Goal: Information Seeking & Learning: Learn about a topic

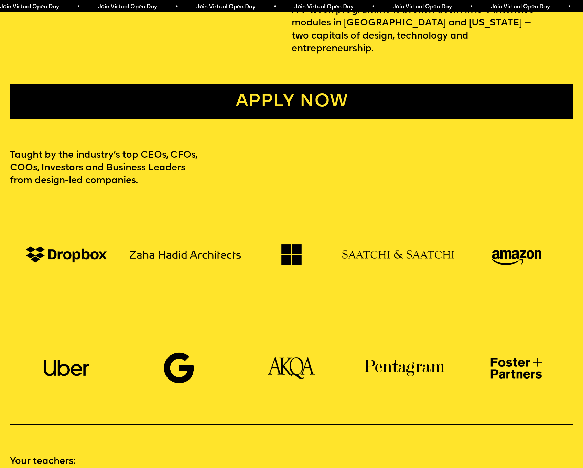
scroll to position [767, 0]
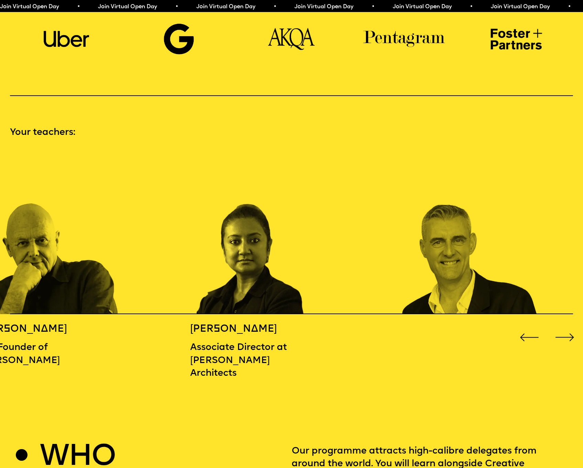
click at [570, 332] on div "Next slide" at bounding box center [564, 337] width 23 height 23
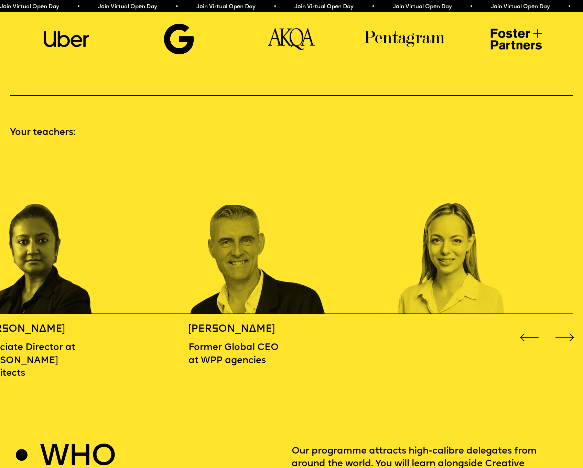
click at [570, 332] on div "Next slide" at bounding box center [564, 337] width 23 height 23
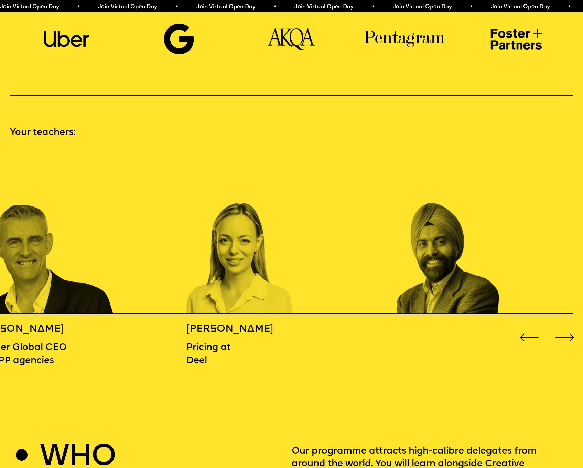
click at [569, 329] on div "Next slide" at bounding box center [564, 337] width 23 height 23
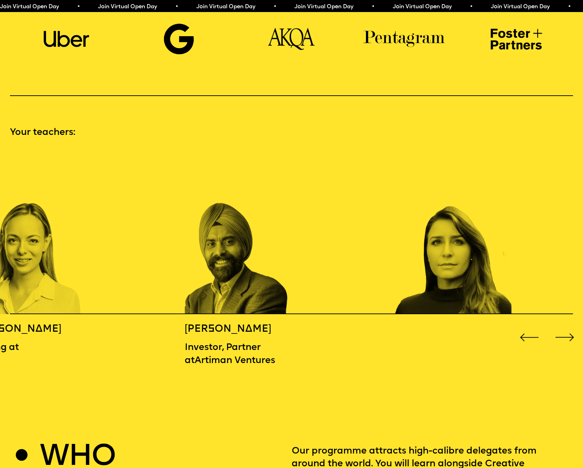
click at [569, 329] on div "Next slide" at bounding box center [564, 337] width 23 height 23
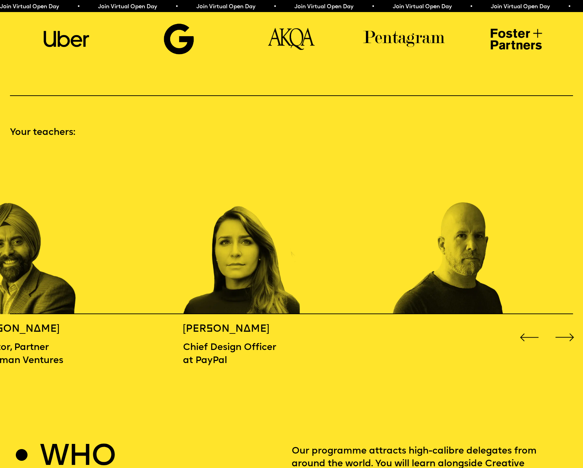
click at [569, 329] on div "Next slide" at bounding box center [564, 337] width 23 height 23
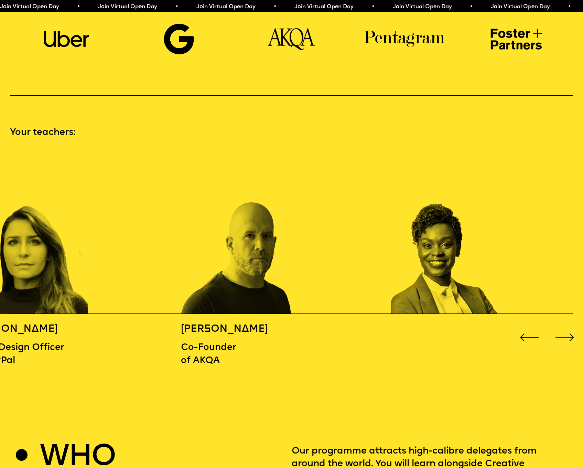
click at [569, 329] on div "Next slide" at bounding box center [564, 337] width 23 height 23
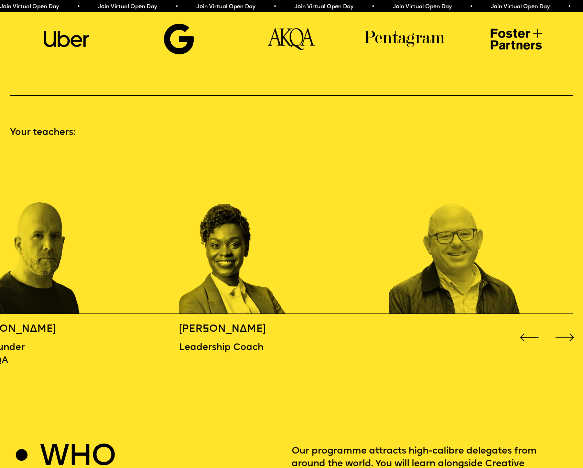
click at [569, 329] on div "Next slide" at bounding box center [564, 337] width 23 height 23
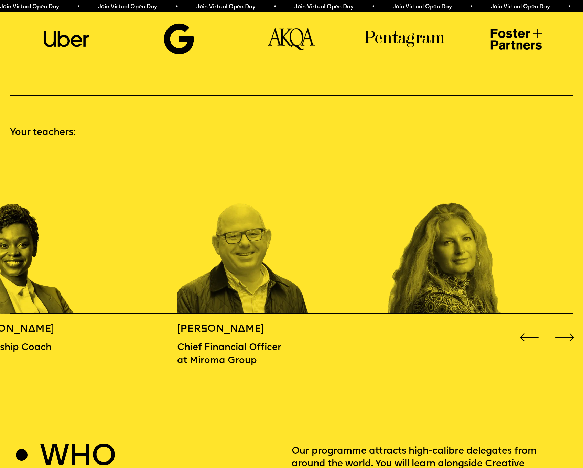
click at [569, 329] on div "Next slide" at bounding box center [564, 337] width 23 height 23
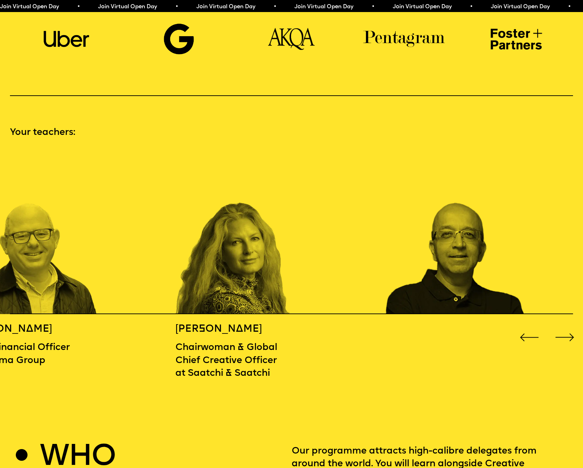
click at [569, 329] on div "Next slide" at bounding box center [564, 337] width 23 height 23
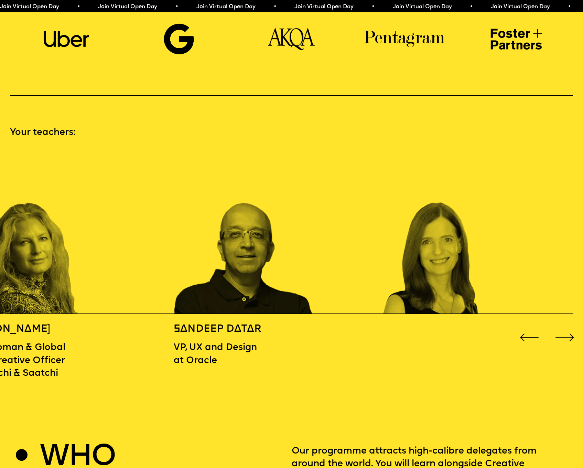
click at [569, 329] on div "Next slide" at bounding box center [564, 337] width 23 height 23
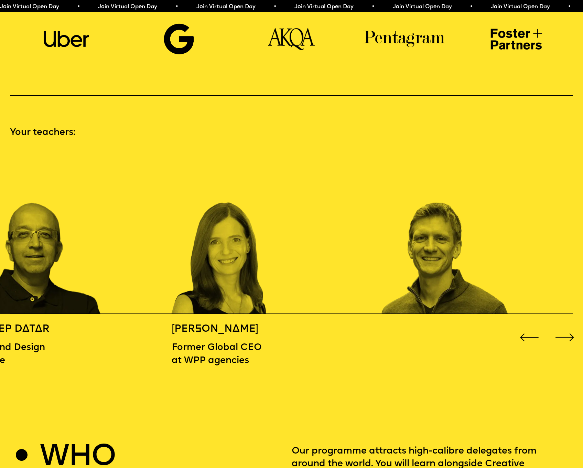
click at [569, 329] on div "Next slide" at bounding box center [564, 337] width 23 height 23
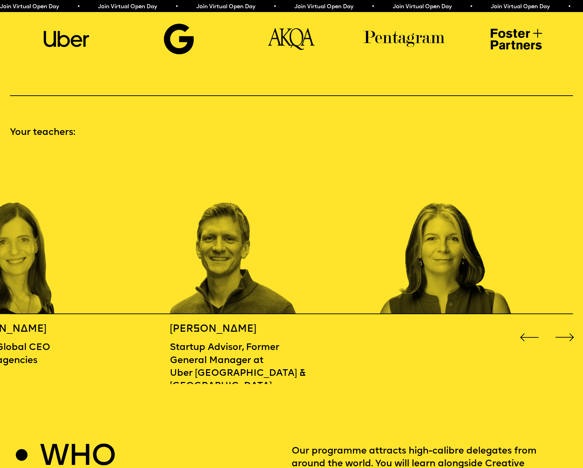
click at [569, 329] on div "Next slide" at bounding box center [564, 337] width 23 height 23
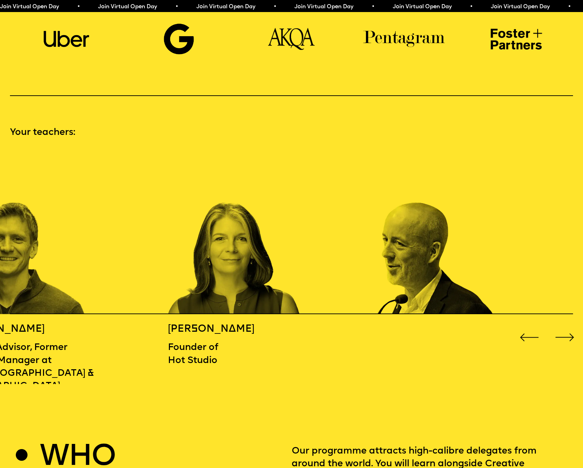
click at [569, 329] on div "Next slide" at bounding box center [564, 337] width 23 height 23
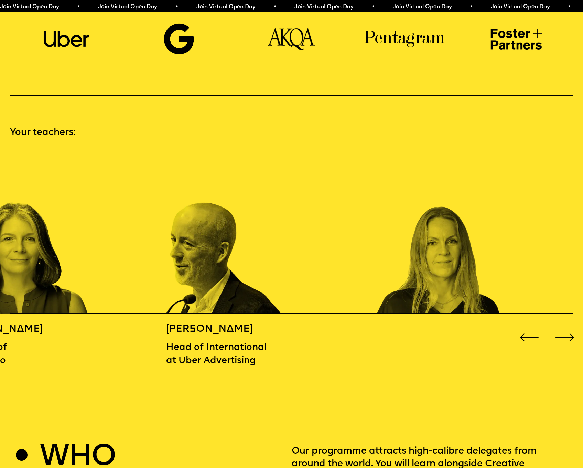
click at [569, 329] on div "Next slide" at bounding box center [564, 337] width 23 height 23
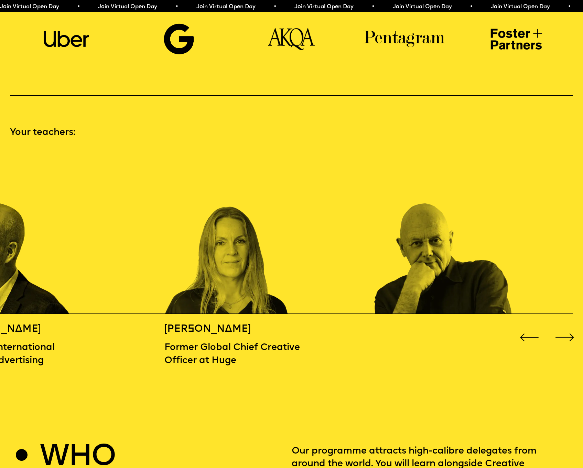
click at [569, 329] on div "Next slide" at bounding box center [564, 337] width 23 height 23
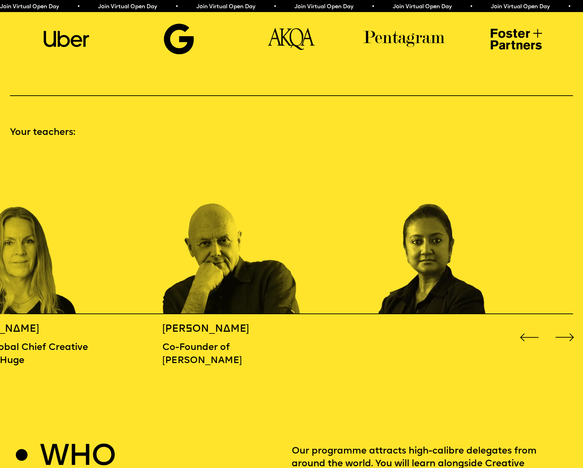
click at [569, 329] on div "Next slide" at bounding box center [564, 337] width 23 height 23
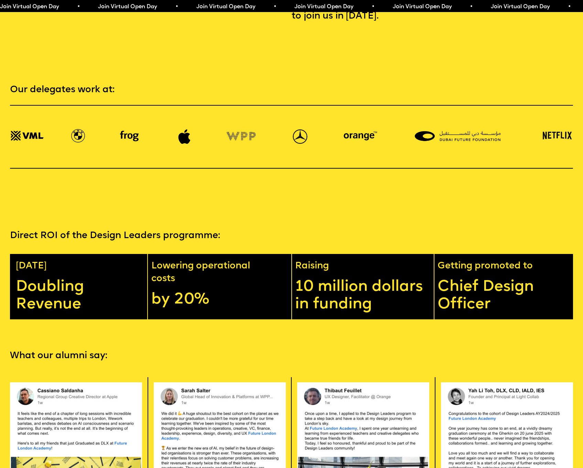
scroll to position [1497, 0]
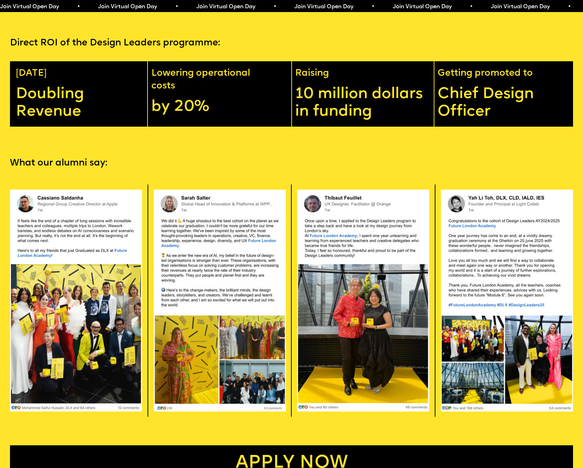
click at [117, 294] on img at bounding box center [76, 300] width 132 height 222
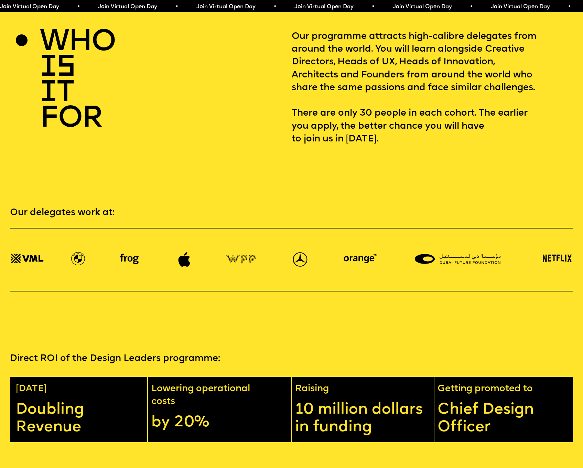
scroll to position [0, 0]
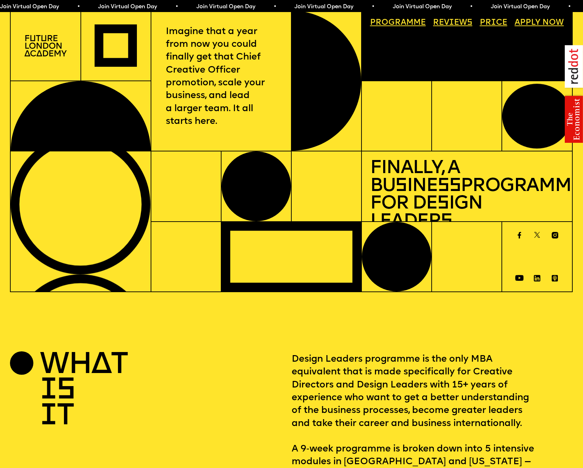
click at [408, 21] on link "Progr a mme" at bounding box center [398, 23] width 64 height 16
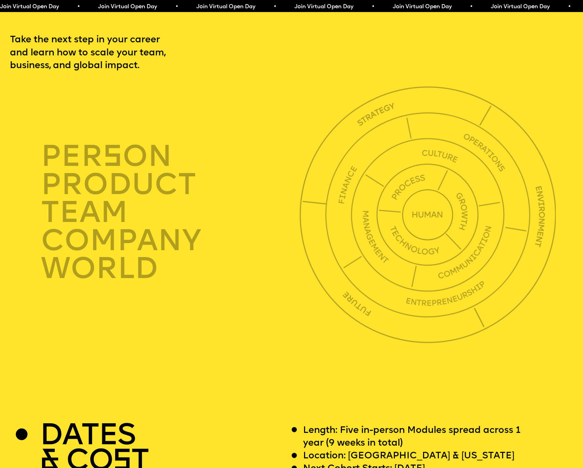
scroll to position [2005, 0]
